Goal: Find specific page/section: Find specific page/section

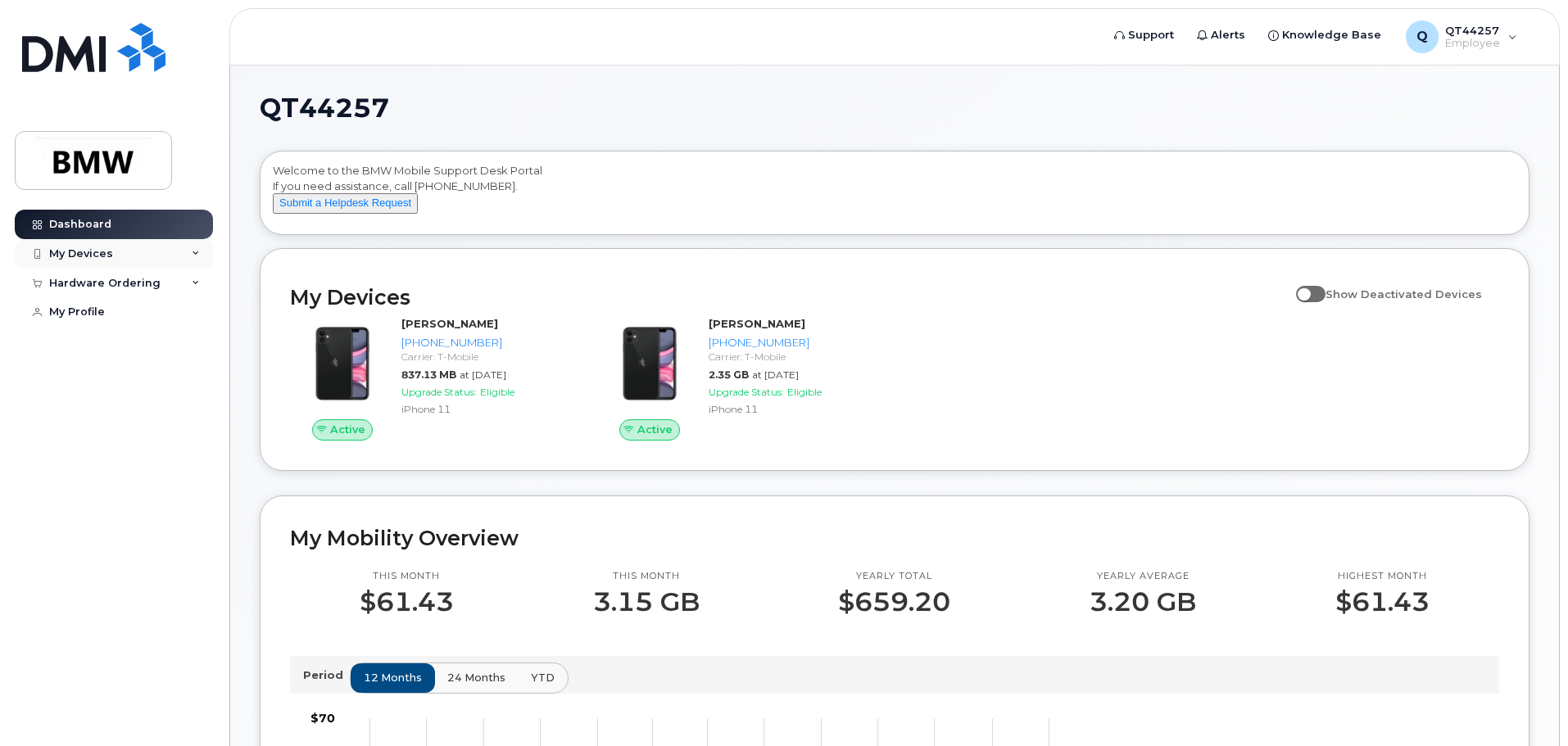
click at [189, 254] on div "My Devices" at bounding box center [114, 254] width 198 height 30
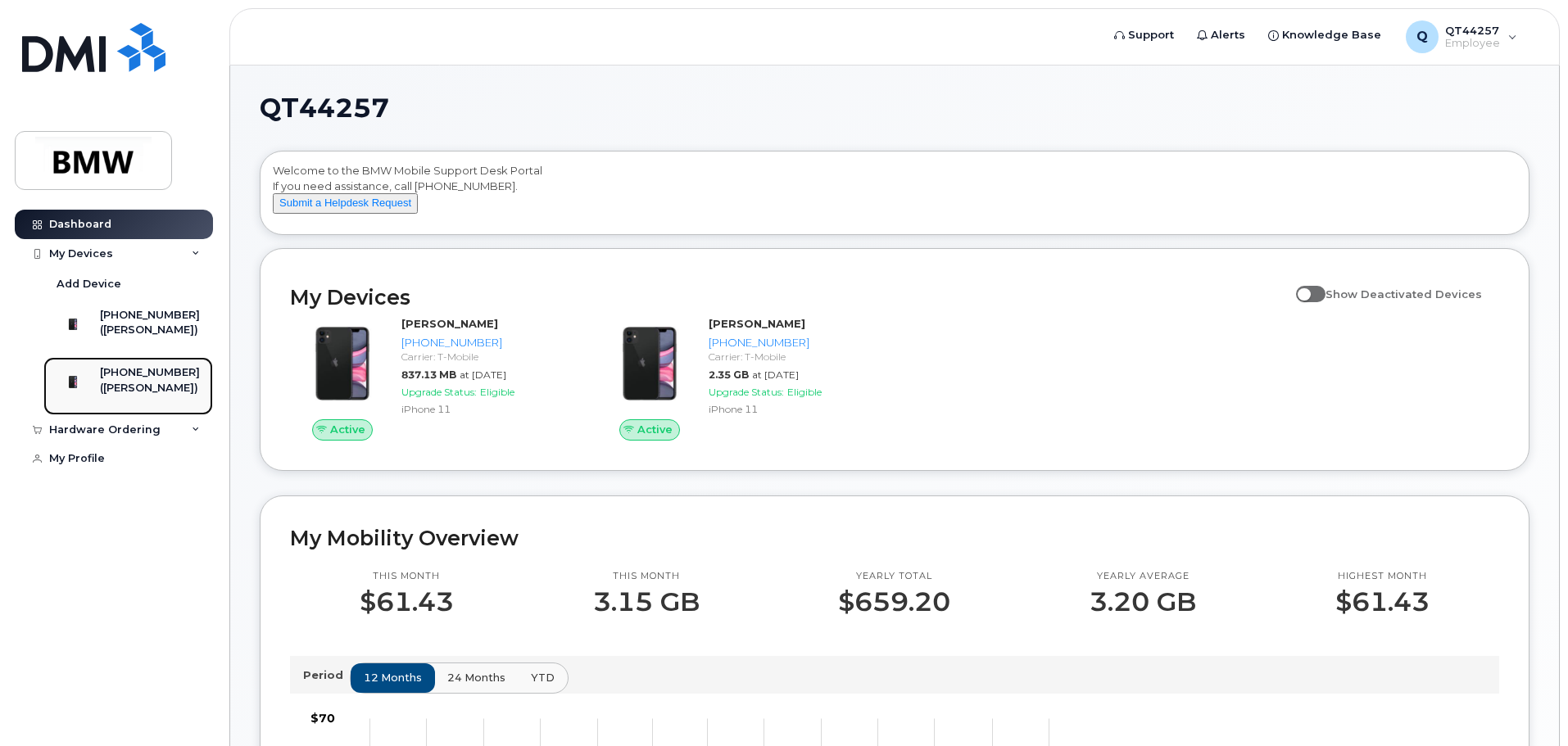
click at [152, 380] on div "[PHONE_NUMBER]" at bounding box center [149, 373] width 100 height 15
